Goal: Information Seeking & Learning: Learn about a topic

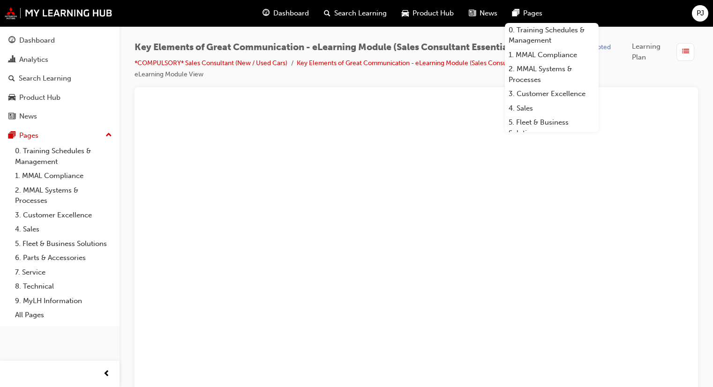
scroll to position [7, 0]
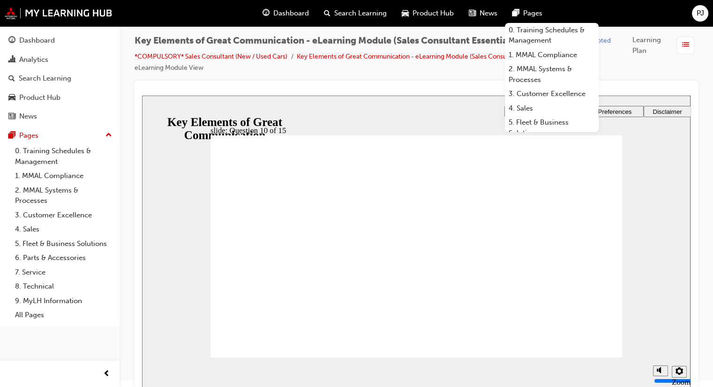
radio input "true"
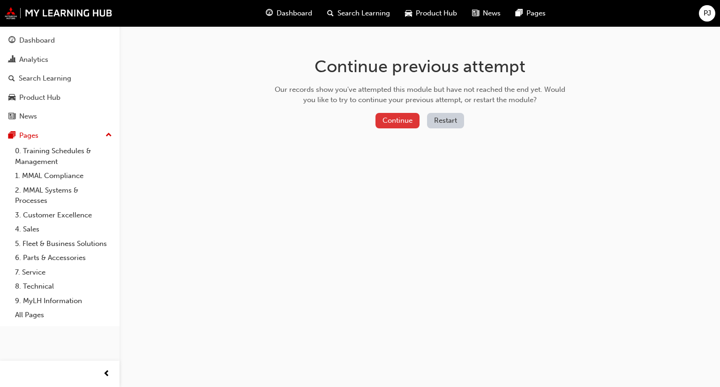
click at [381, 128] on button "Continue" at bounding box center [398, 120] width 44 height 15
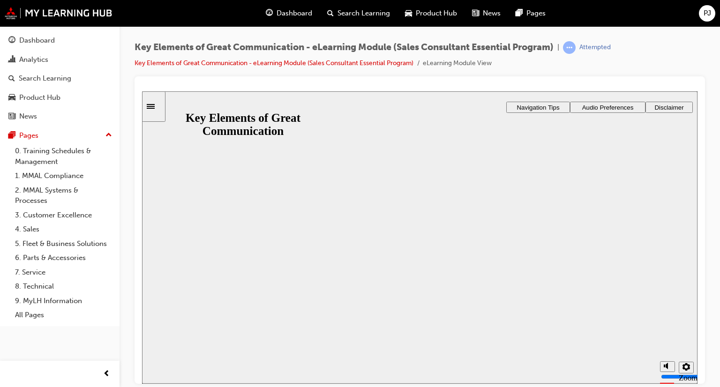
click at [179, 387] on button "Resume" at bounding box center [160, 394] width 37 height 12
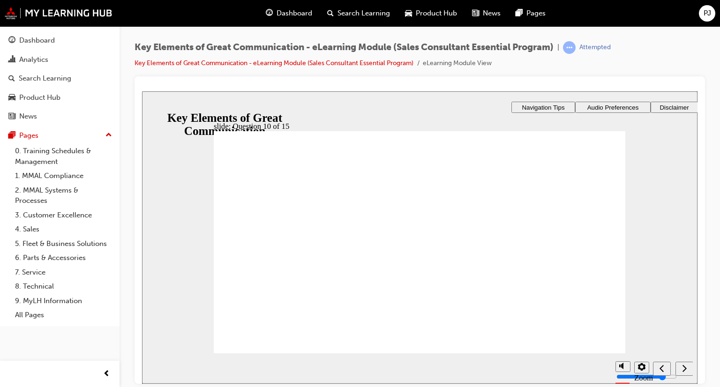
radio input "true"
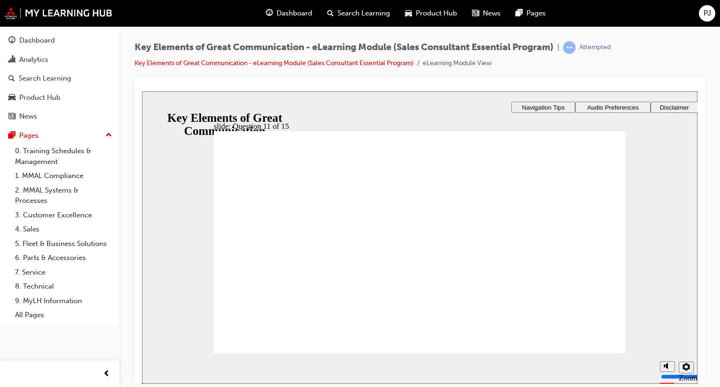
radio input "true"
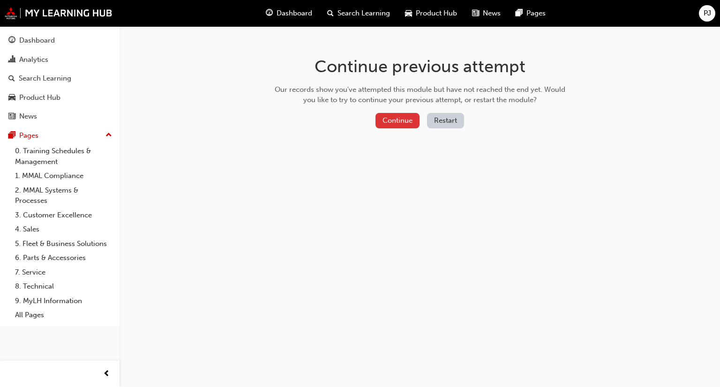
click at [407, 117] on button "Continue" at bounding box center [398, 120] width 44 height 15
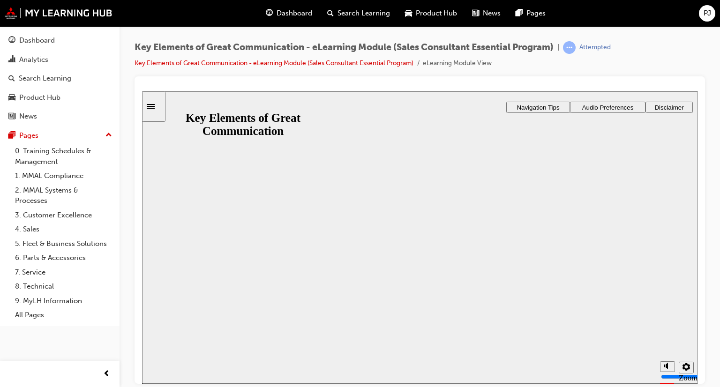
click at [179, 387] on button "Resume" at bounding box center [160, 394] width 37 height 12
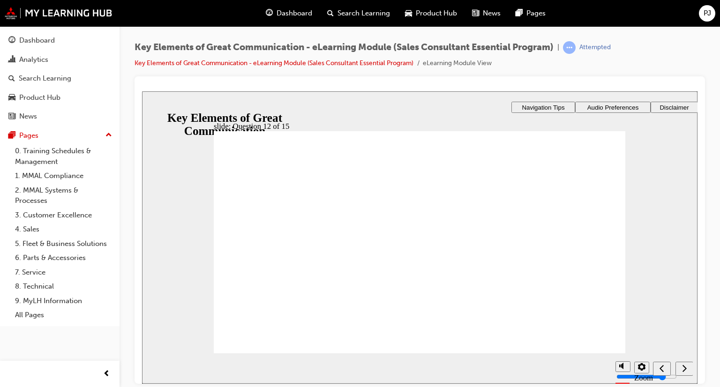
radio input "true"
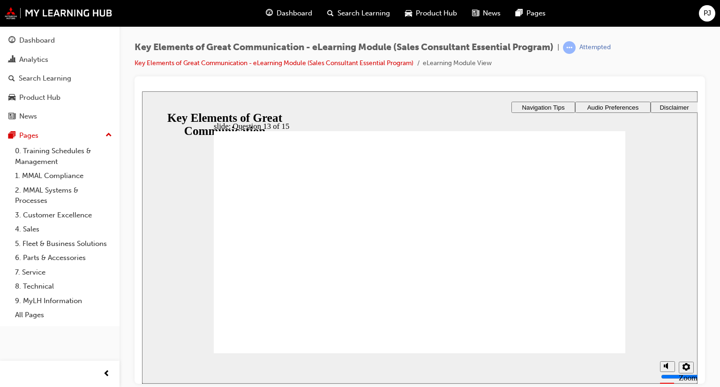
checkbox input "true"
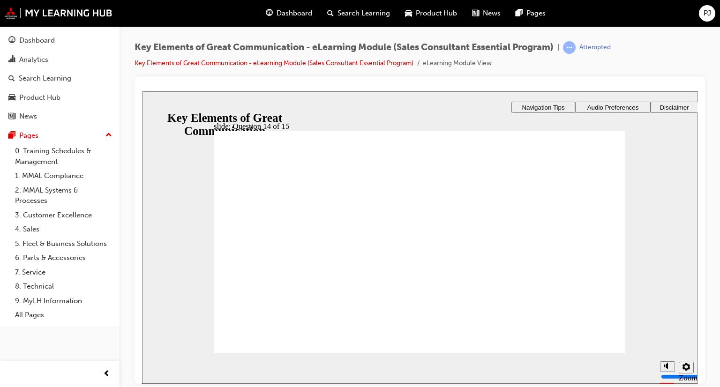
checkbox input "true"
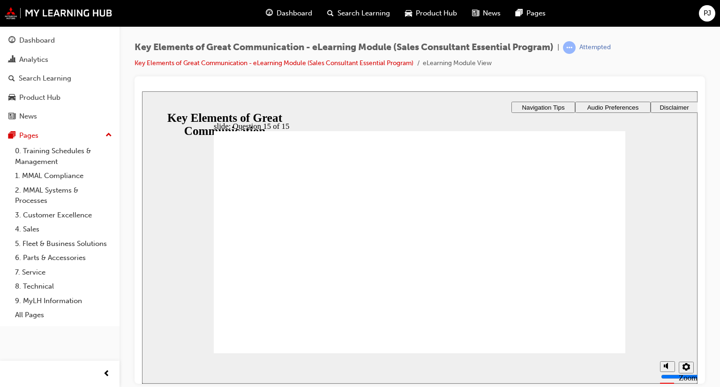
radio input "true"
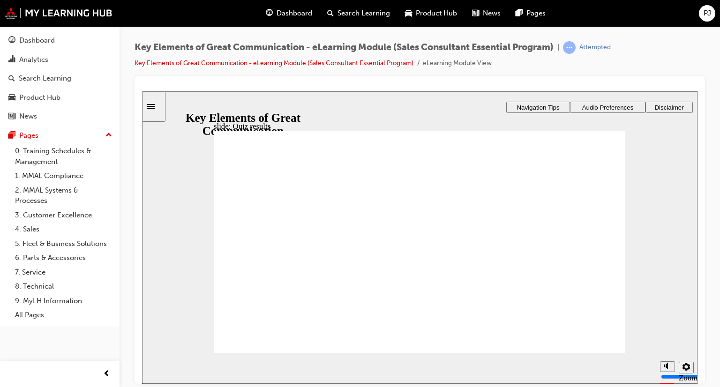
radio input "true"
click at [614, 356] on section "Playback Speed 2 1.75 1.5 1.25 Normal" at bounding box center [420, 368] width 556 height 30
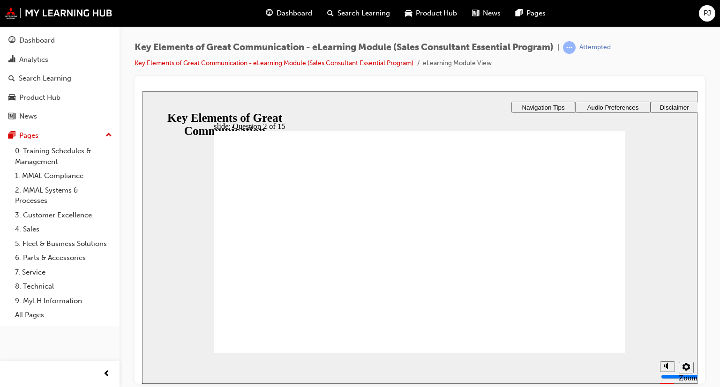
radio input "true"
click at [261, 364] on section "Playback Speed 2 1.75 1.5 1.25 Normal" at bounding box center [420, 368] width 556 height 30
radio input "true"
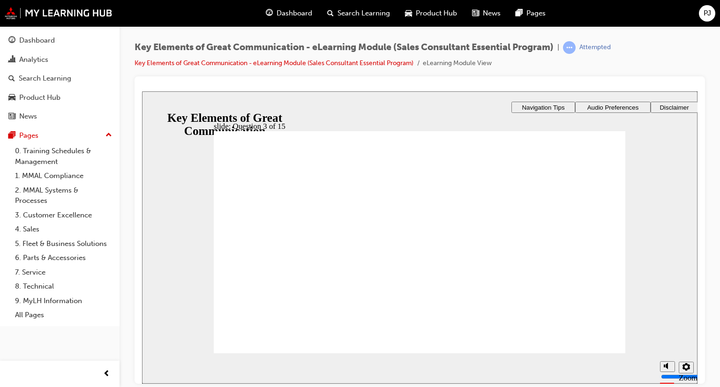
drag, startPoint x: 281, startPoint y: 210, endPoint x: 288, endPoint y: 227, distance: 18.0
checkbox input "false"
checkbox input "true"
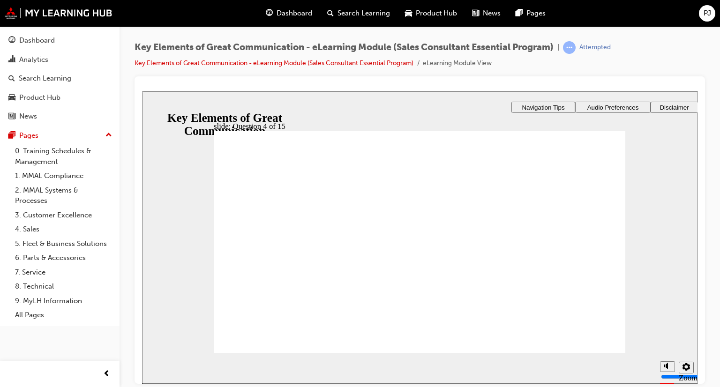
checkbox input "true"
radio input "true"
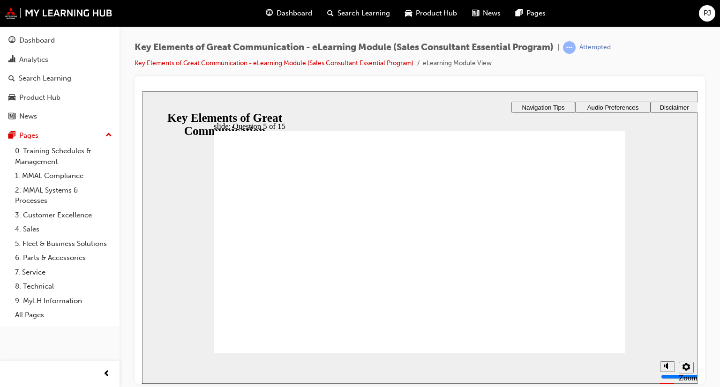
radio input "true"
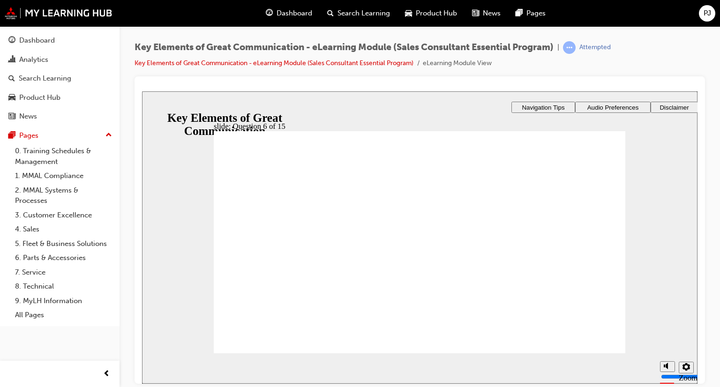
radio input "true"
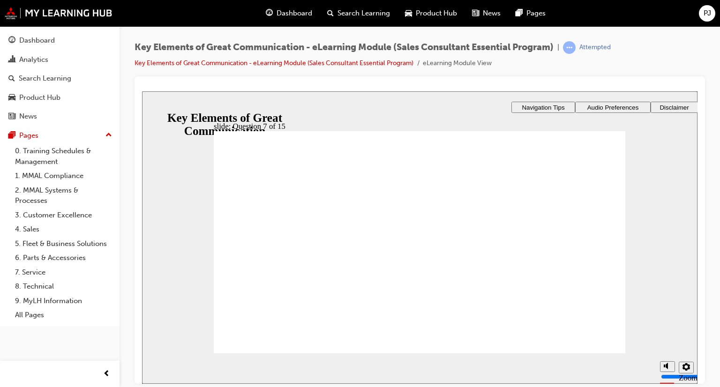
radio input "true"
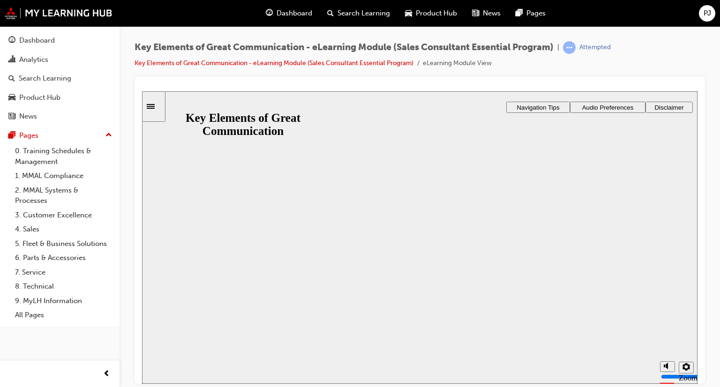
click at [179, 387] on button "Resume" at bounding box center [160, 394] width 37 height 12
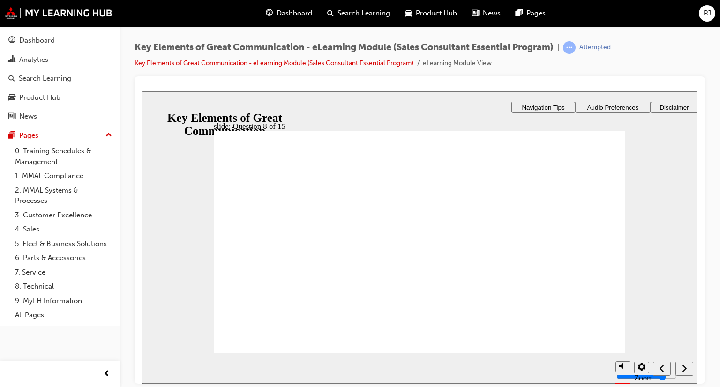
drag, startPoint x: 322, startPoint y: 259, endPoint x: 317, endPoint y: 239, distance: 20.8
checkbox input "true"
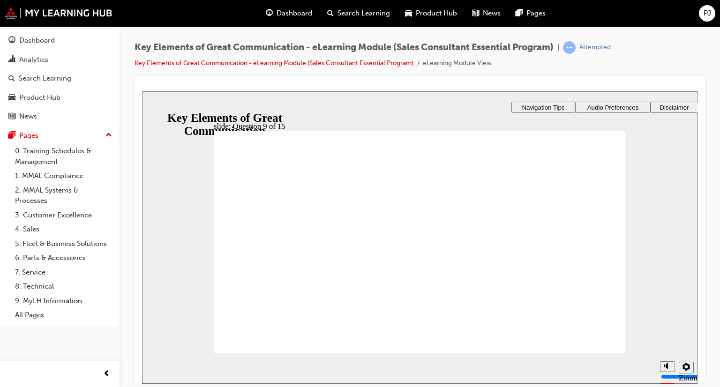
checkbox input "true"
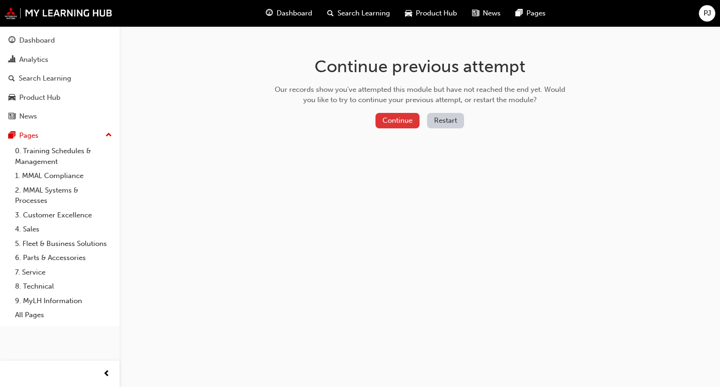
click at [392, 120] on button "Continue" at bounding box center [398, 120] width 44 height 15
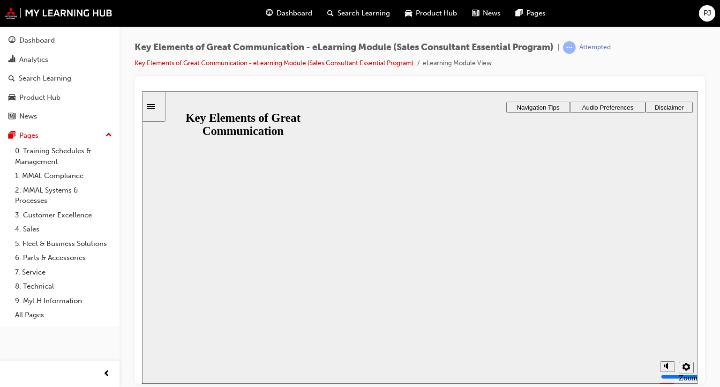
click at [179, 387] on button "Resume" at bounding box center [160, 394] width 37 height 12
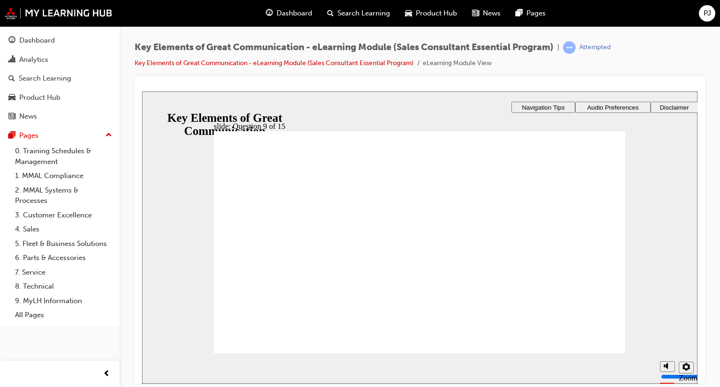
checkbox input "true"
drag, startPoint x: 315, startPoint y: 230, endPoint x: 297, endPoint y: 260, distance: 35.1
checkbox input "true"
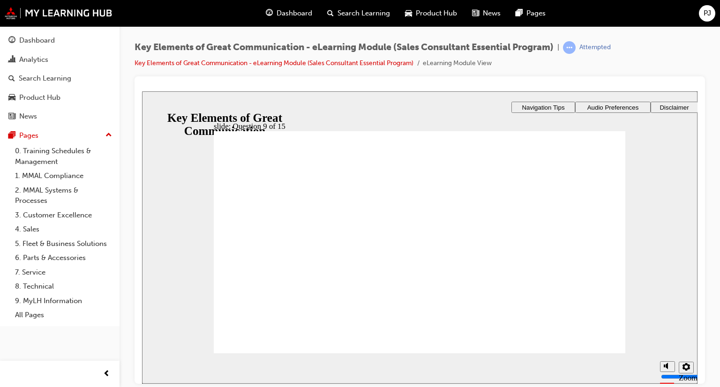
checkbox input "true"
radio input "true"
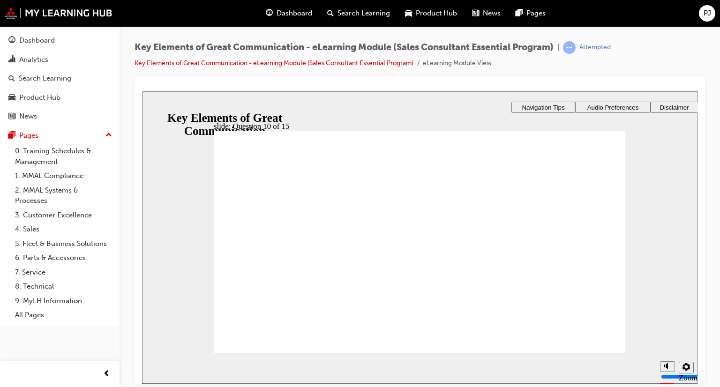
radio input "true"
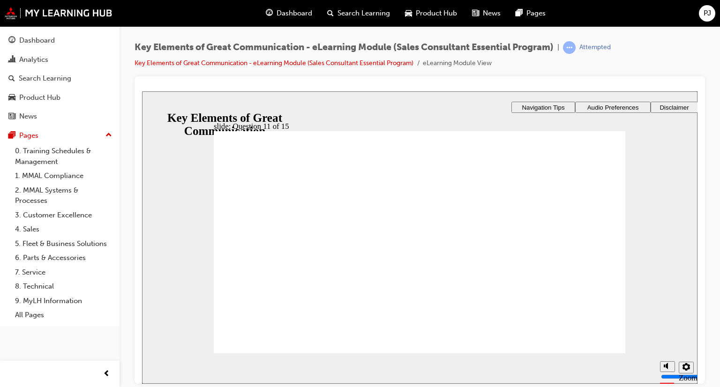
radio input "true"
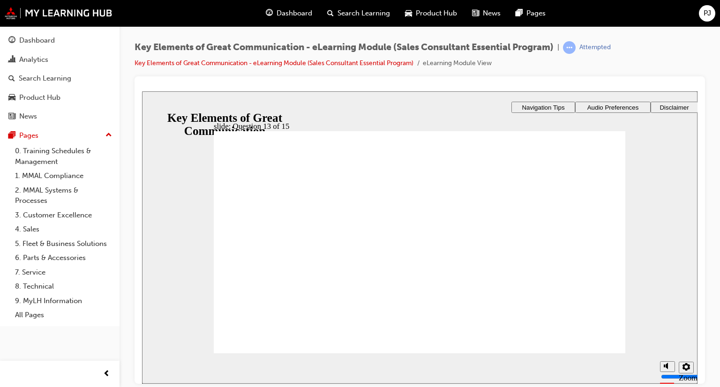
radio input "true"
checkbox input "true"
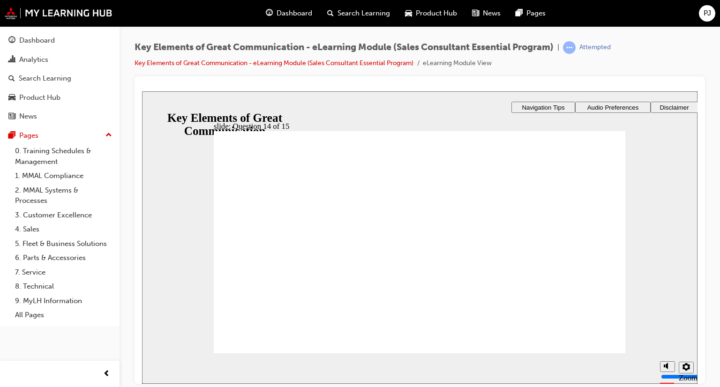
checkbox input "true"
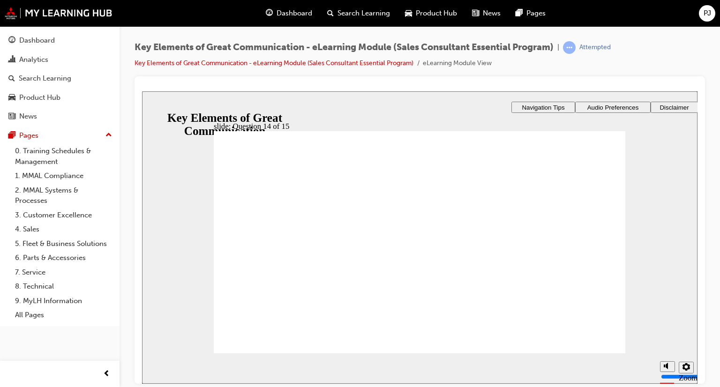
radio input "true"
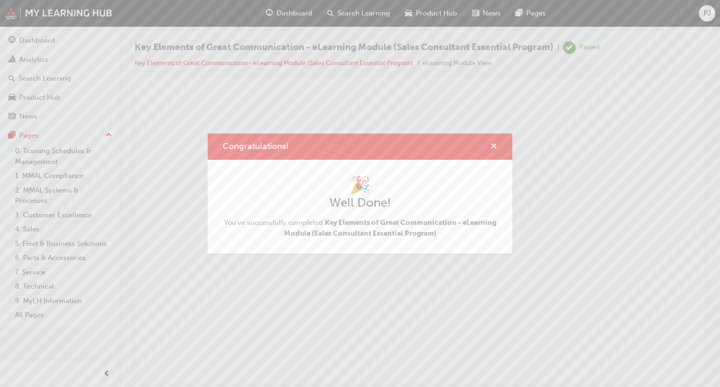
click at [495, 145] on span "cross-icon" at bounding box center [494, 147] width 7 height 8
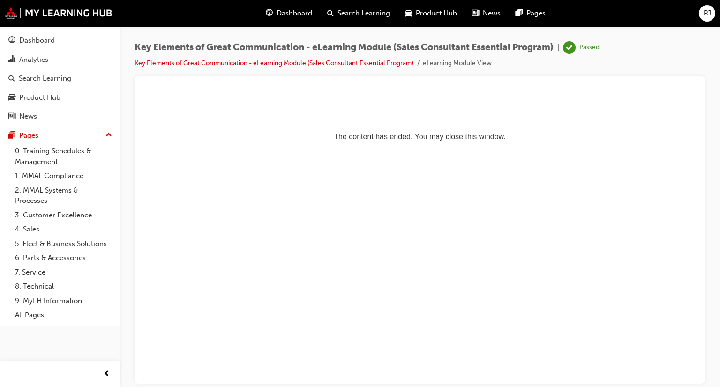
click at [364, 64] on link "Key Elements of Great Communication - eLearning Module (Sales Consultant Essent…" at bounding box center [274, 63] width 279 height 8
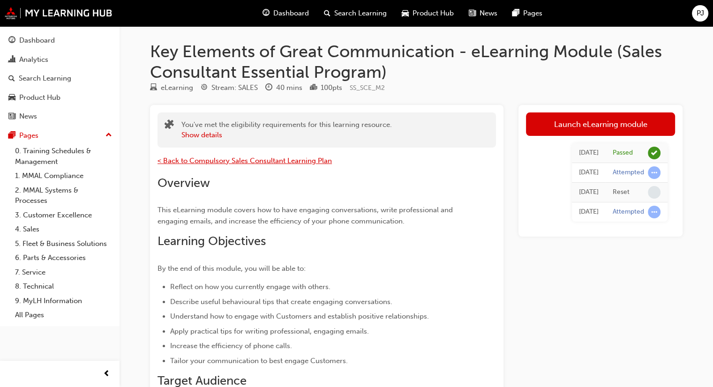
click at [197, 164] on span "< Back to Compulsory Sales Consultant Learning Plan" at bounding box center [245, 161] width 174 height 8
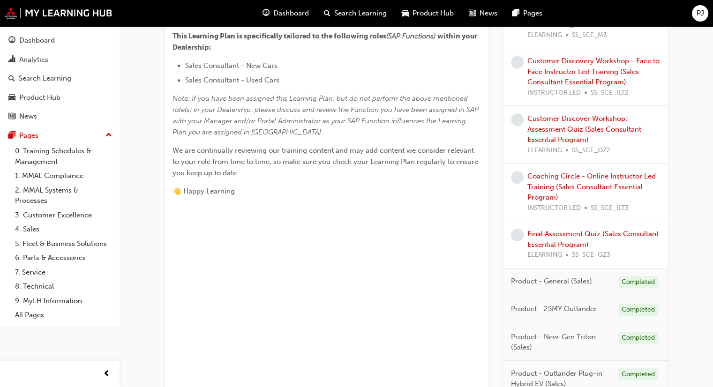
scroll to position [235, 0]
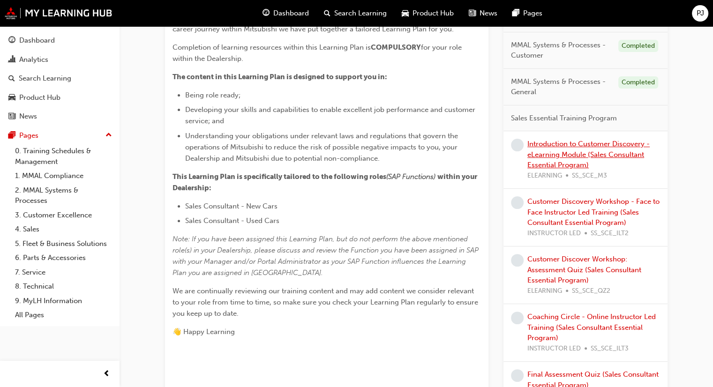
click at [583, 142] on link "Introduction to Customer Discovery - eLearning Module (Sales Consultant Essenti…" at bounding box center [589, 155] width 122 height 30
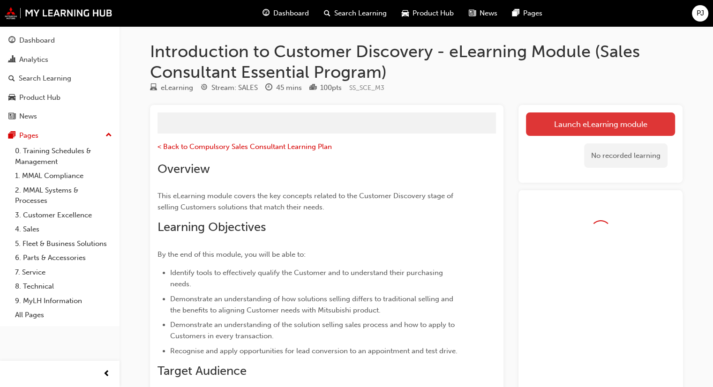
click at [610, 126] on link "Launch eLearning module" at bounding box center [600, 124] width 149 height 23
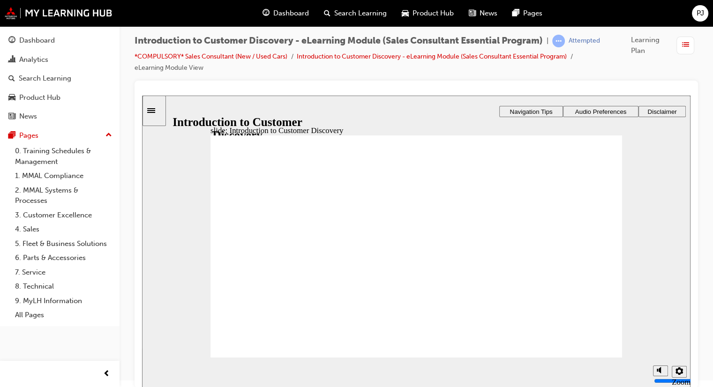
click at [532, 290] on div "Rectangle 2 start-btn.png Introduction to Customer Discovery Click START to beg…" at bounding box center [417, 252] width 412 height 232
drag, startPoint x: 532, startPoint y: 290, endPoint x: 586, endPoint y: 341, distance: 74.7
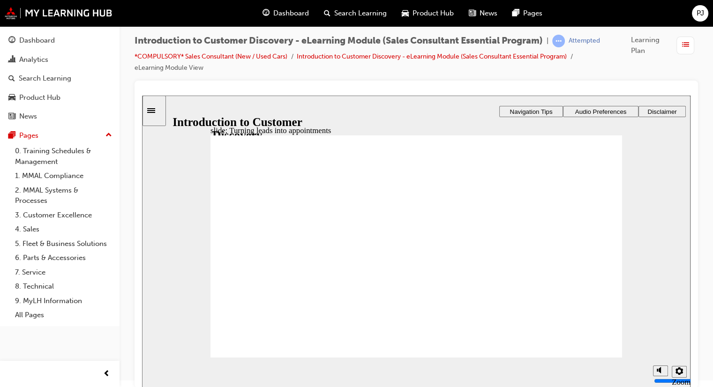
drag, startPoint x: 343, startPoint y: 227, endPoint x: 288, endPoint y: 232, distance: 56.0
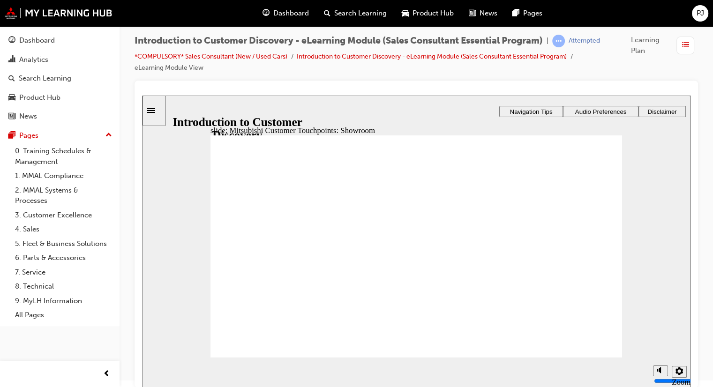
click at [577, 358] on section "Playback Speed 2 1.75 1.5 1.25 Normal" at bounding box center [416, 373] width 549 height 30
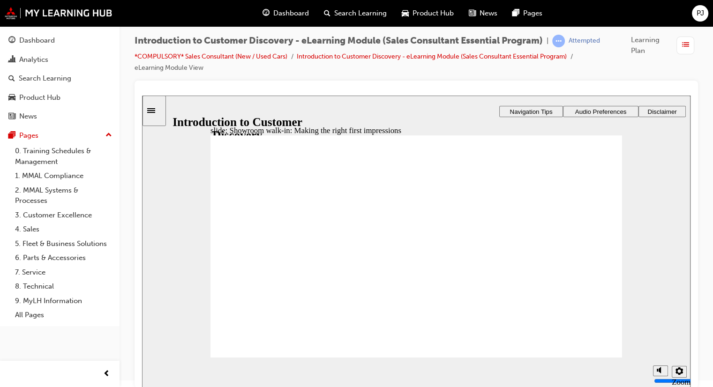
drag, startPoint x: 266, startPoint y: 302, endPoint x: 326, endPoint y: 319, distance: 63.1
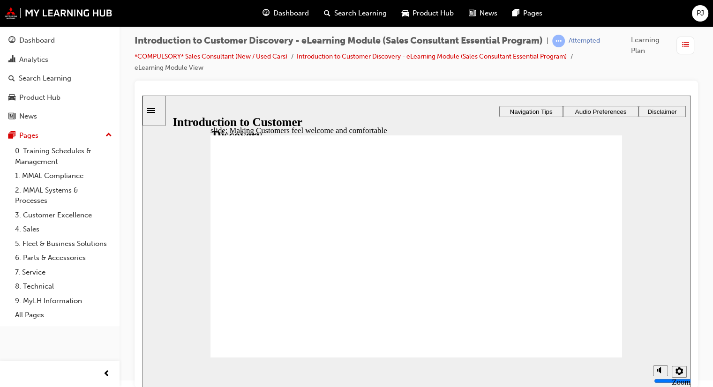
drag, startPoint x: 341, startPoint y: 273, endPoint x: 374, endPoint y: 271, distance: 32.4
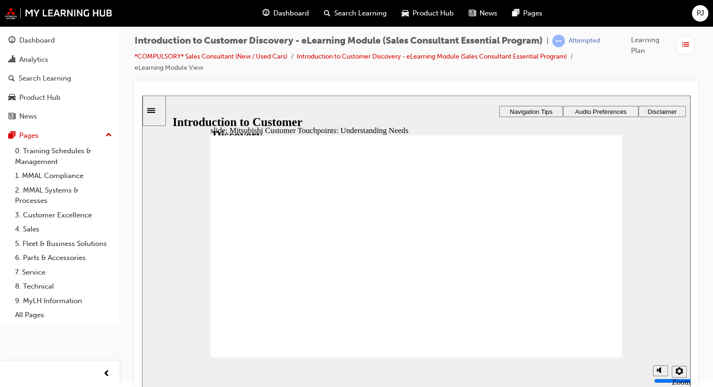
drag, startPoint x: 230, startPoint y: 218, endPoint x: 225, endPoint y: 219, distance: 5.2
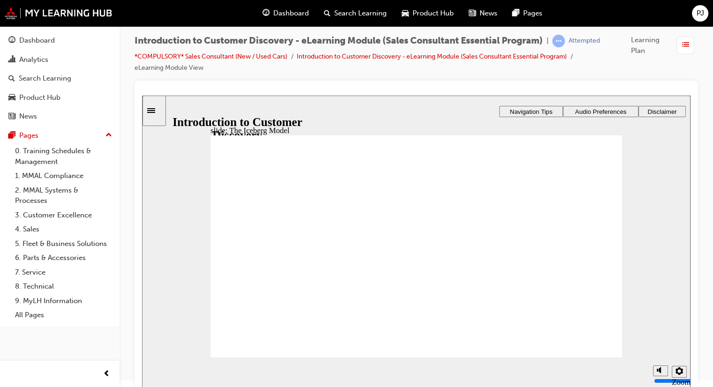
drag, startPoint x: 480, startPoint y: 307, endPoint x: 530, endPoint y: 335, distance: 56.7
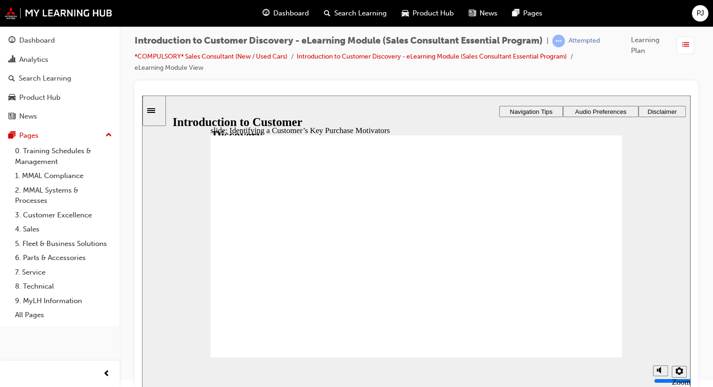
drag, startPoint x: 449, startPoint y: 318, endPoint x: 455, endPoint y: 319, distance: 5.7
drag, startPoint x: 584, startPoint y: 344, endPoint x: 395, endPoint y: 288, distance: 197.6
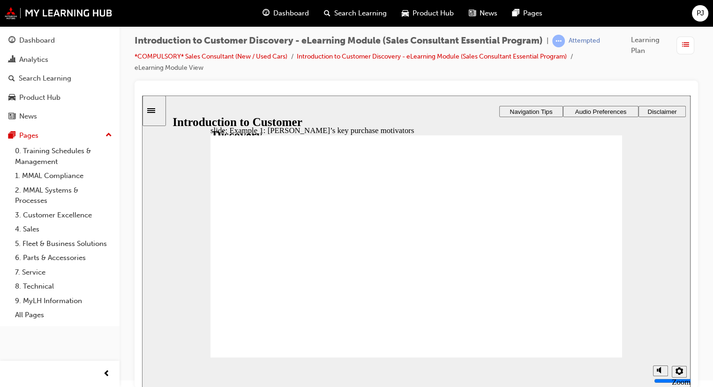
drag, startPoint x: 296, startPoint y: 225, endPoint x: 599, endPoint y: 342, distance: 324.5
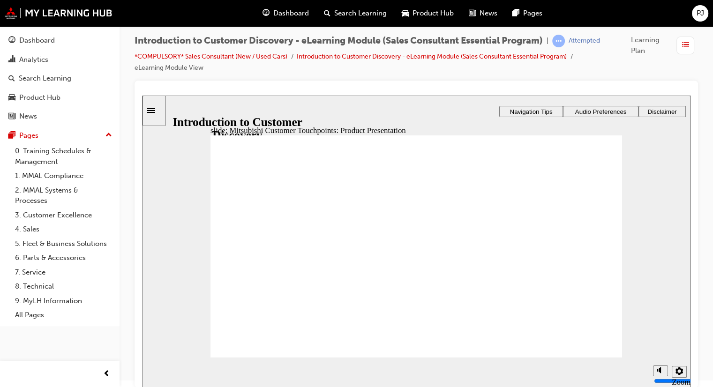
click at [589, 358] on section "Playback Speed 2 1.75 1.5 1.25 Normal" at bounding box center [416, 373] width 549 height 30
